Goal: Find specific page/section: Find specific page/section

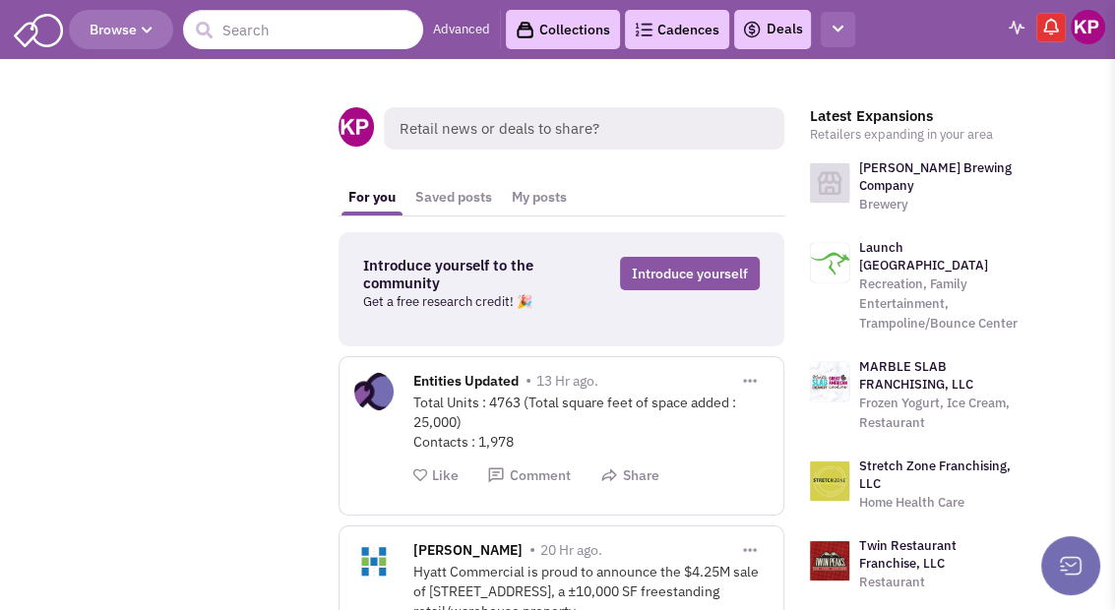
click at [843, 31] on icon "button" at bounding box center [837, 29] width 11 height 13
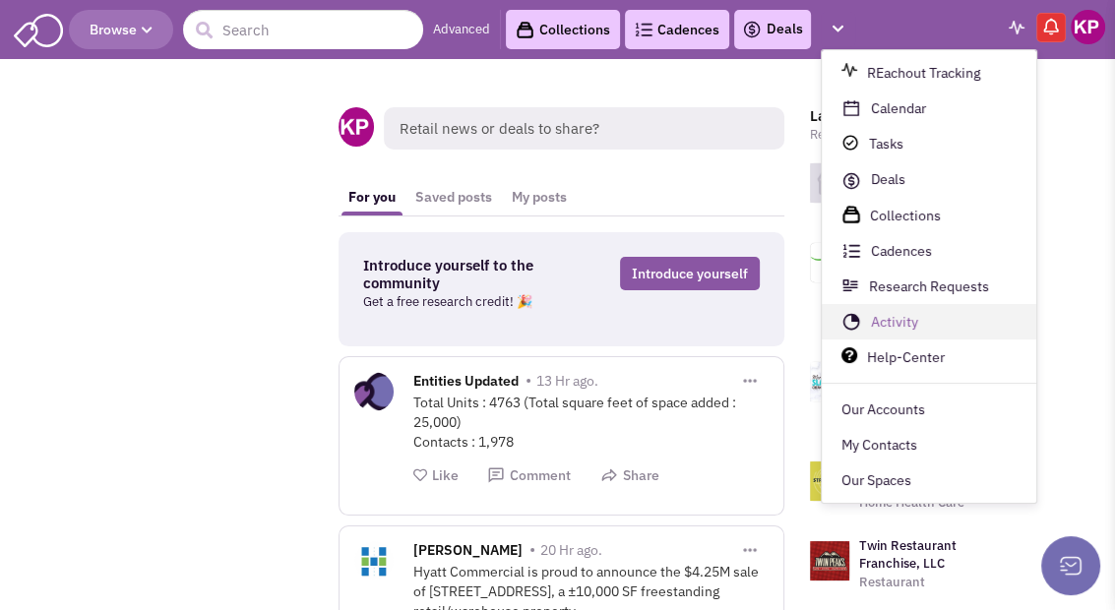
click at [905, 306] on link "Activity" at bounding box center [929, 322] width 214 height 35
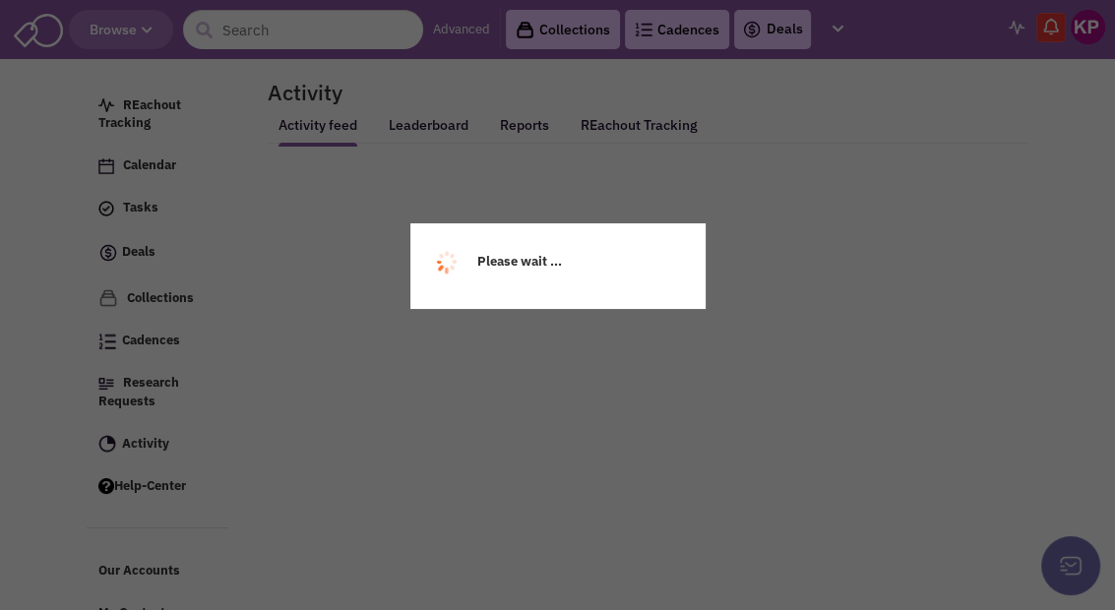
select select
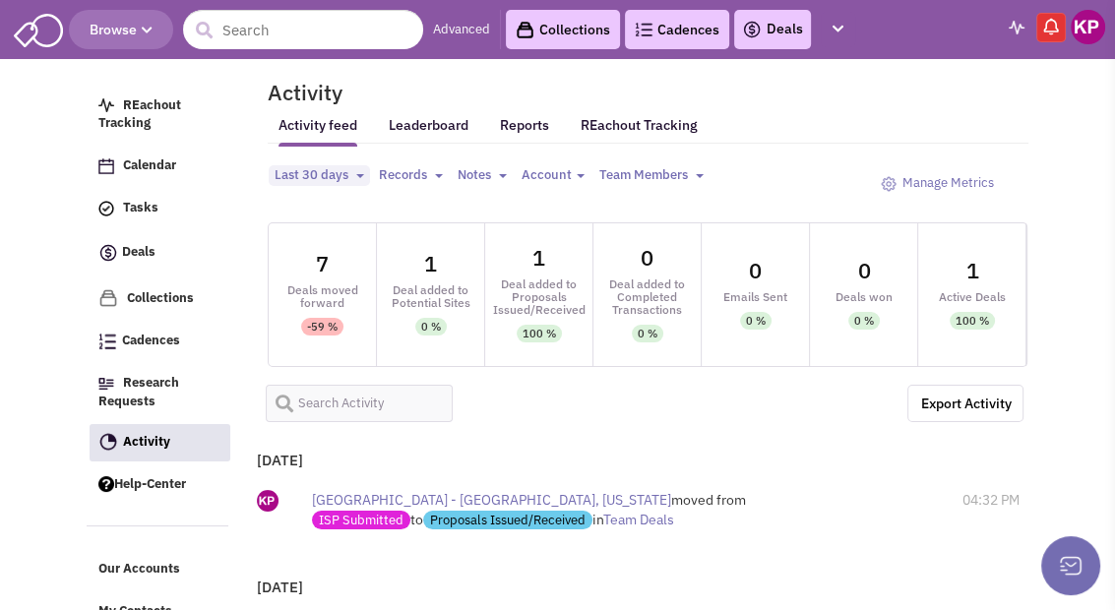
select select
click at [1088, 31] on img at bounding box center [1088, 27] width 34 height 34
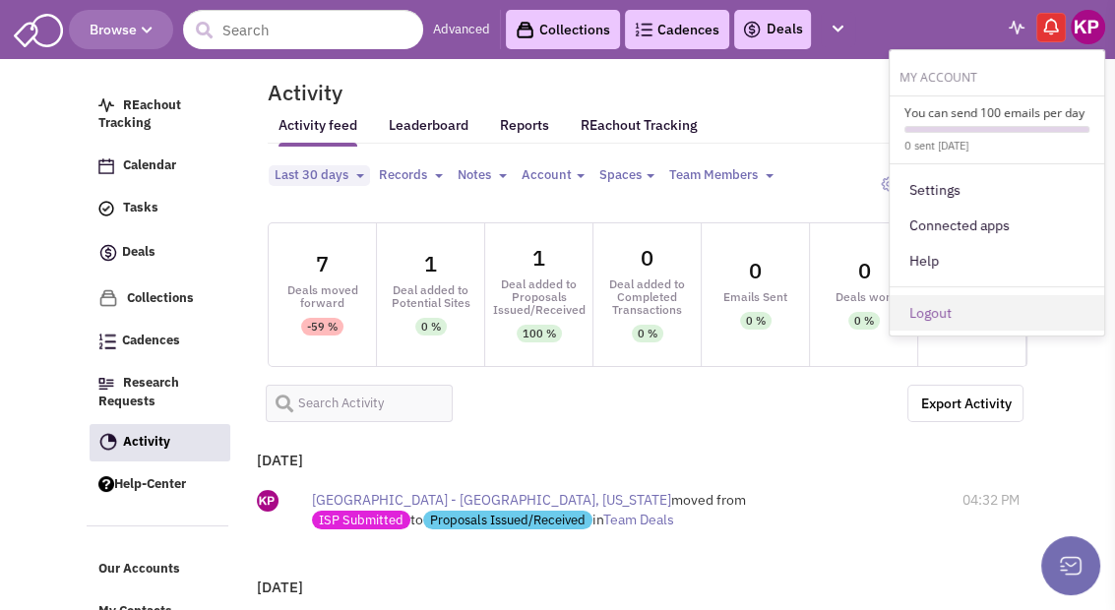
click at [926, 298] on link "Logout" at bounding box center [996, 312] width 214 height 35
